Goal: Task Accomplishment & Management: Manage account settings

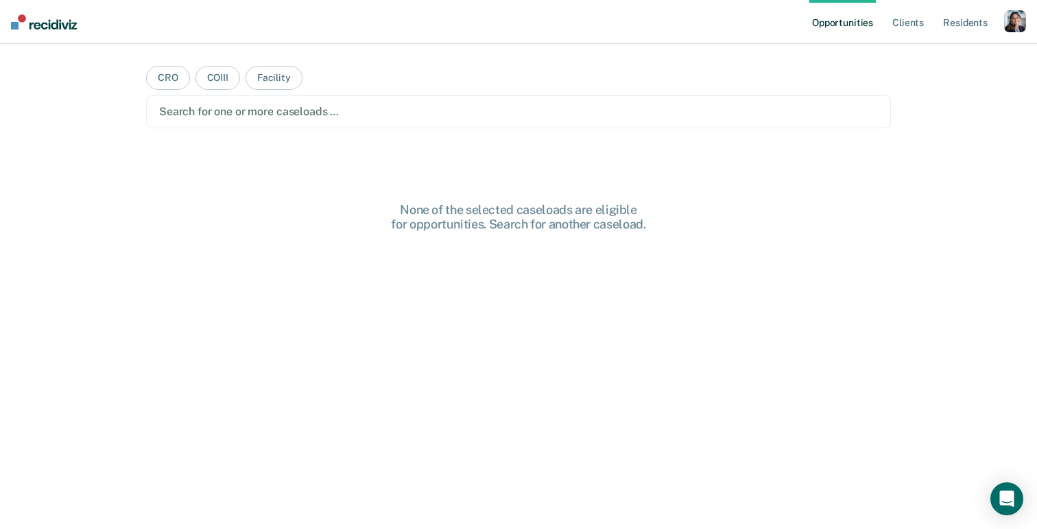
click at [1018, 27] on div "button" at bounding box center [1015, 21] width 22 height 22
click at [937, 56] on link "Profile" at bounding box center [959, 56] width 110 height 12
